Goal: Task Accomplishment & Management: Manage account settings

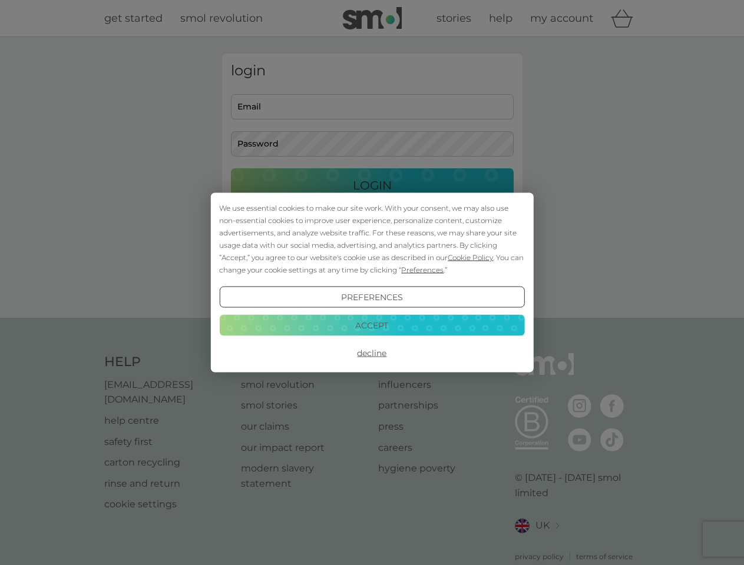
click at [471, 257] on span "Cookie Policy" at bounding box center [470, 257] width 45 height 9
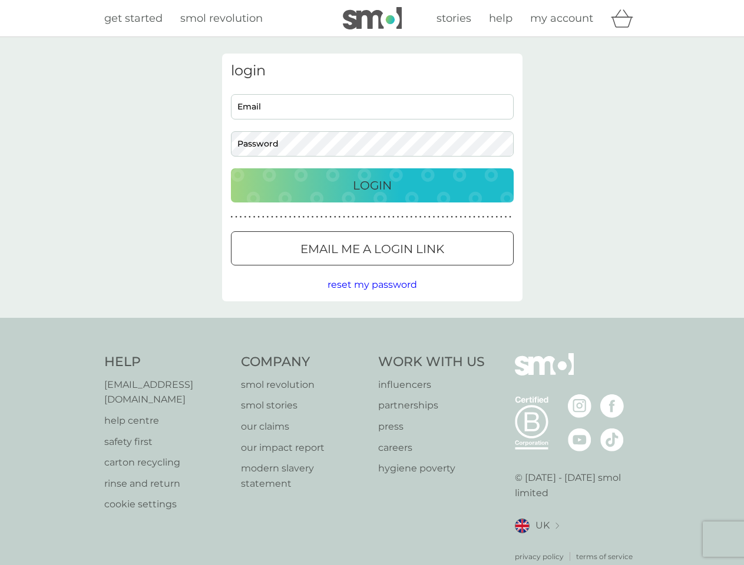
click at [421, 270] on div "login Email Password Login ● ● ● ● ● ● ● ● ● ● ● ● ● ● ● ● ● ● ● ● ● ● ● ● ● ● …" at bounding box center [372, 178] width 300 height 248
click at [372, 297] on div "login Email Password Login ● ● ● ● ● ● ● ● ● ● ● ● ● ● ● ● ● ● ● ● ● ● ● ● ● ● …" at bounding box center [372, 178] width 300 height 248
click at [372, 353] on div "Help [EMAIL_ADDRESS][DOMAIN_NAME] help centre safety first carton recycling rin…" at bounding box center [372, 457] width 536 height 209
click at [372, 325] on div "Help [EMAIL_ADDRESS][DOMAIN_NAME] help centre safety first carton recycling rin…" at bounding box center [372, 458] width 744 height 280
